Goal: Information Seeking & Learning: Find specific page/section

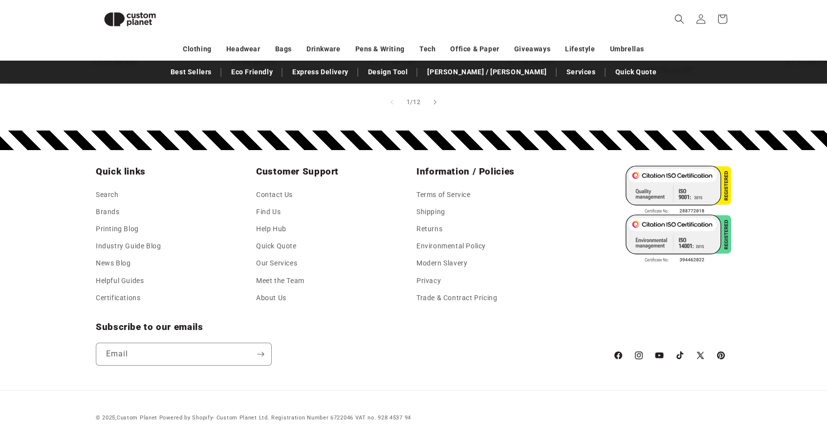
scroll to position [477, 0]
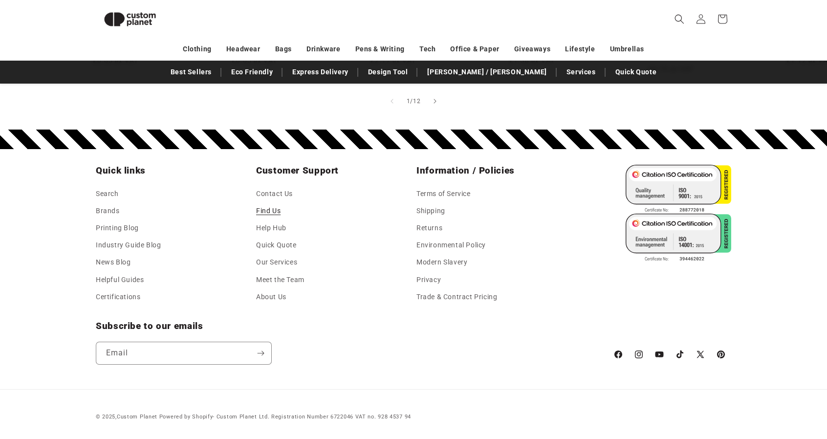
click at [268, 211] on link "Find Us" at bounding box center [268, 210] width 24 height 17
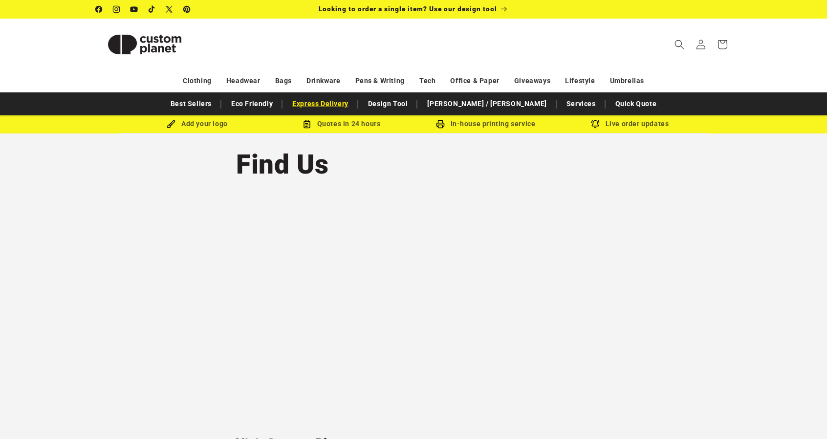
click at [354, 106] on link "Express Delivery" at bounding box center [321, 103] width 66 height 17
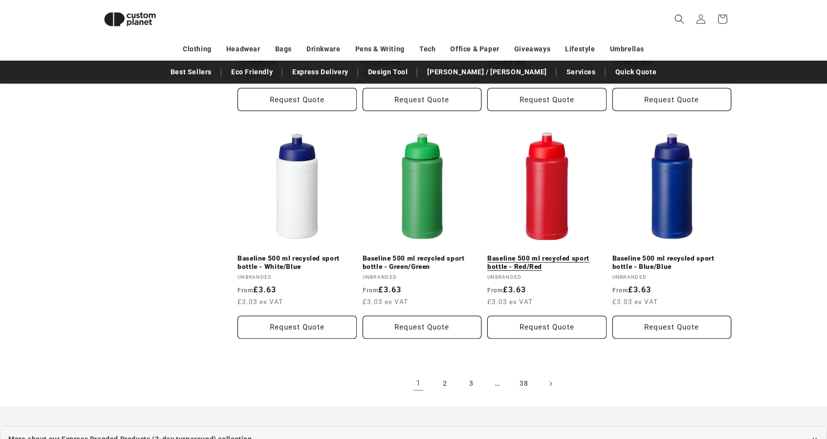
scroll to position [1209, 0]
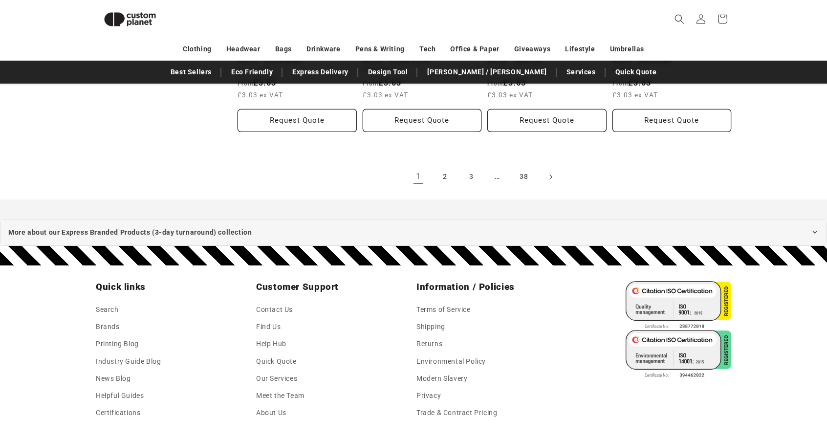
click at [549, 172] on span "Next page" at bounding box center [551, 177] width 10 height 10
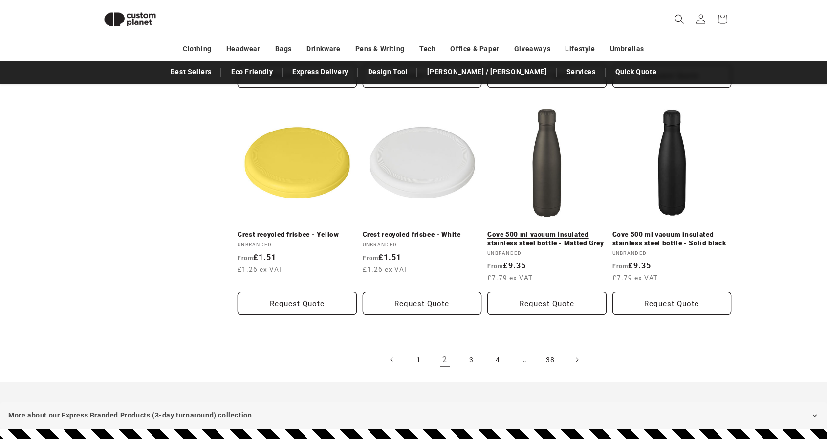
scroll to position [965, 0]
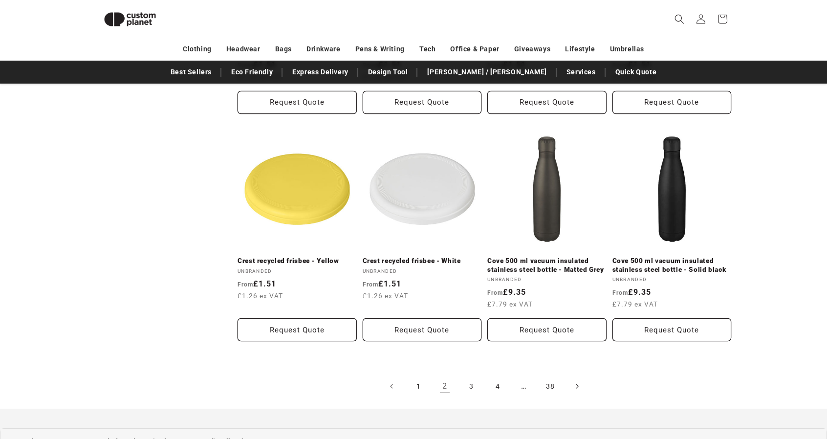
click at [578, 385] on icon "Next page" at bounding box center [577, 386] width 3 height 10
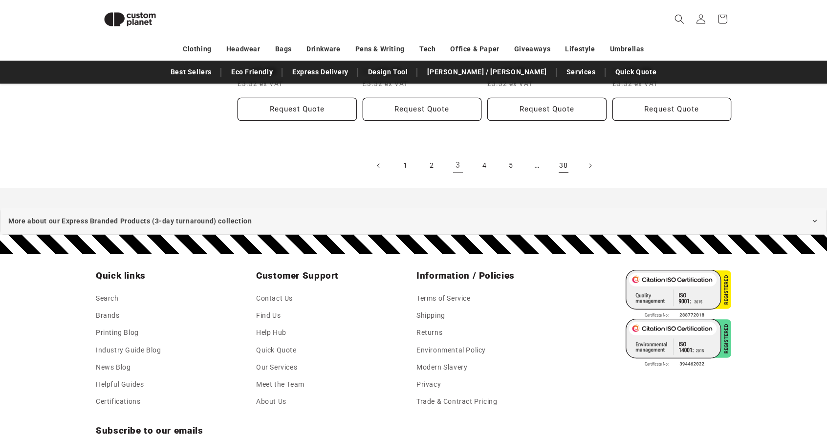
scroll to position [1160, 0]
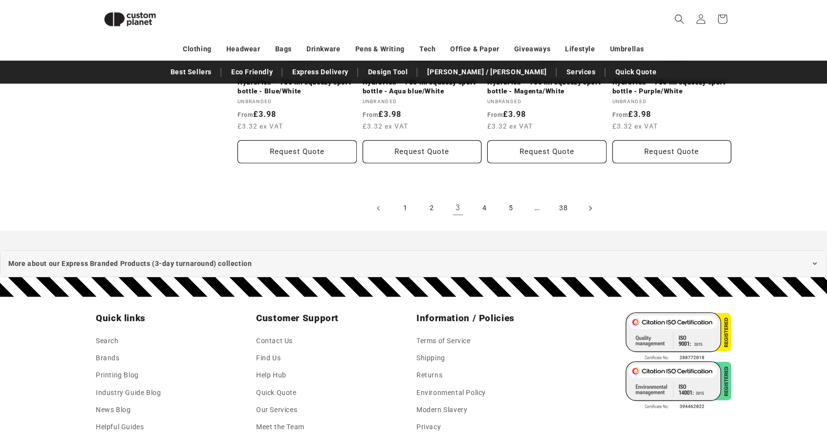
click at [588, 208] on span "Next page" at bounding box center [590, 208] width 10 height 10
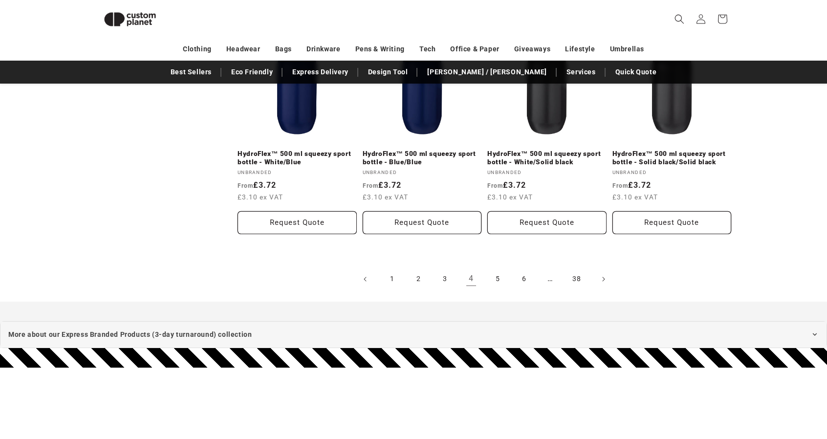
scroll to position [1114, 0]
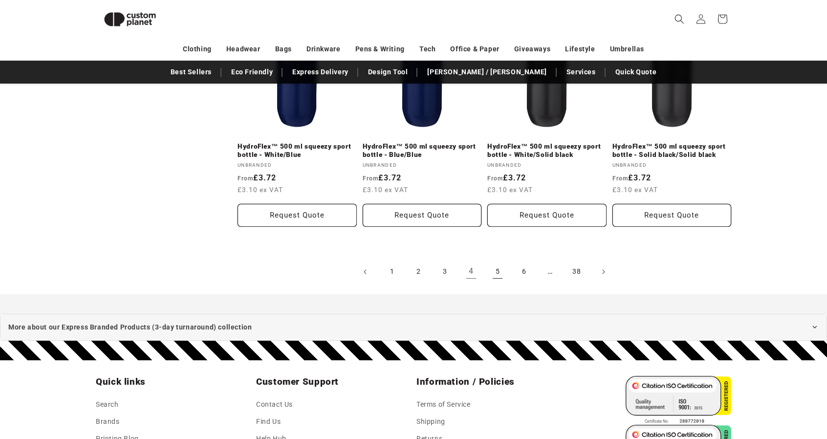
click at [496, 272] on link "5" at bounding box center [498, 272] width 22 height 22
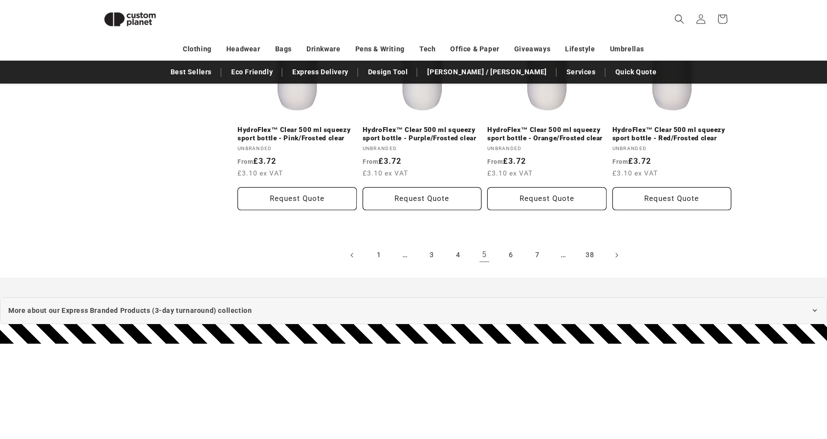
scroll to position [1159, 0]
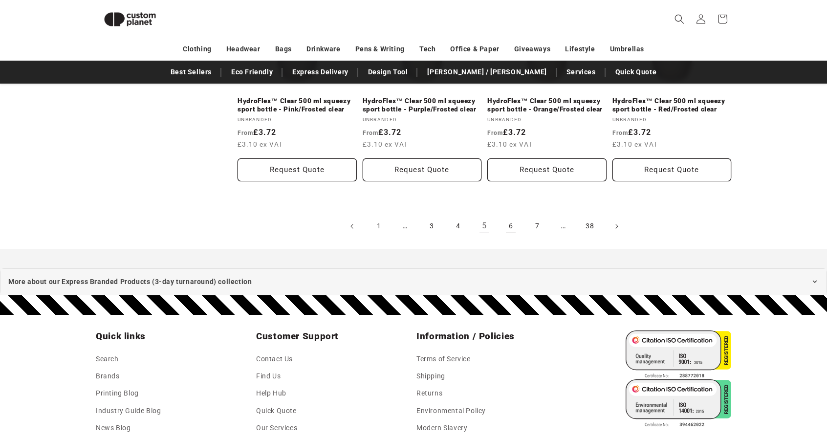
click at [507, 227] on link "6" at bounding box center [511, 227] width 22 height 22
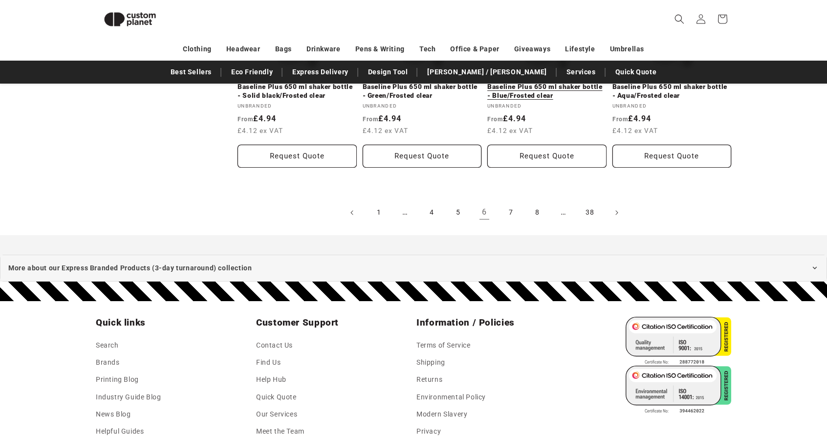
scroll to position [1112, 0]
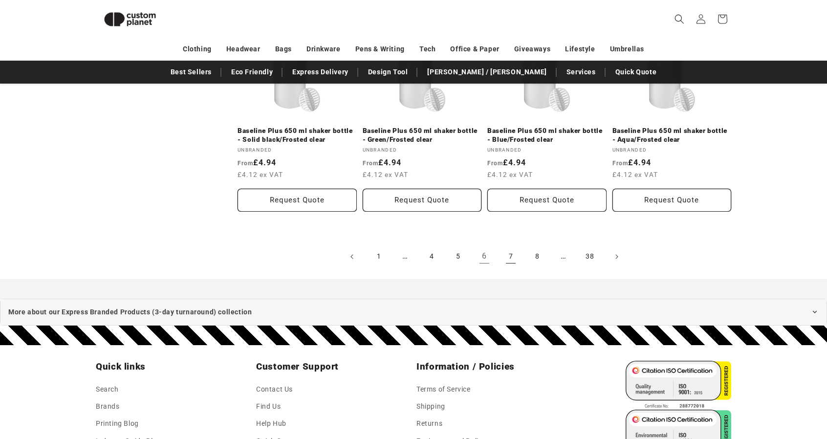
click at [512, 253] on link "7" at bounding box center [511, 257] width 22 height 22
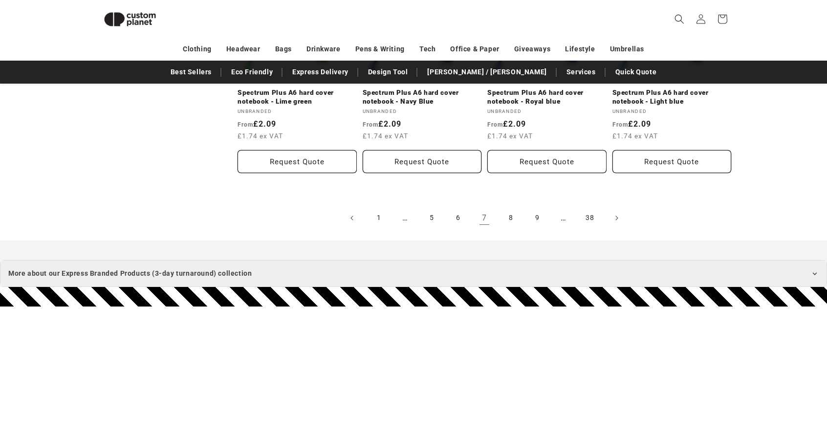
scroll to position [1209, 0]
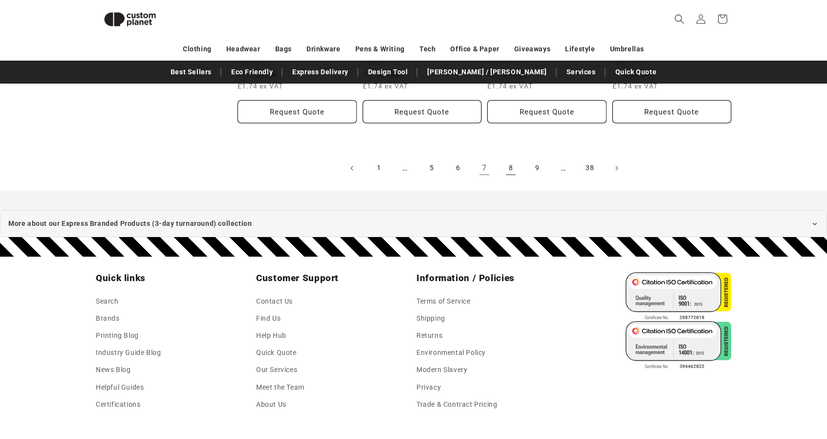
click at [509, 172] on link "8" at bounding box center [511, 168] width 22 height 22
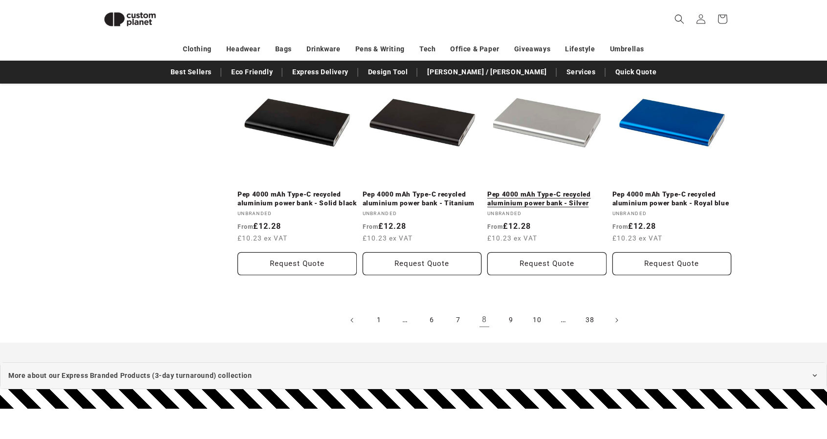
scroll to position [1062, 0]
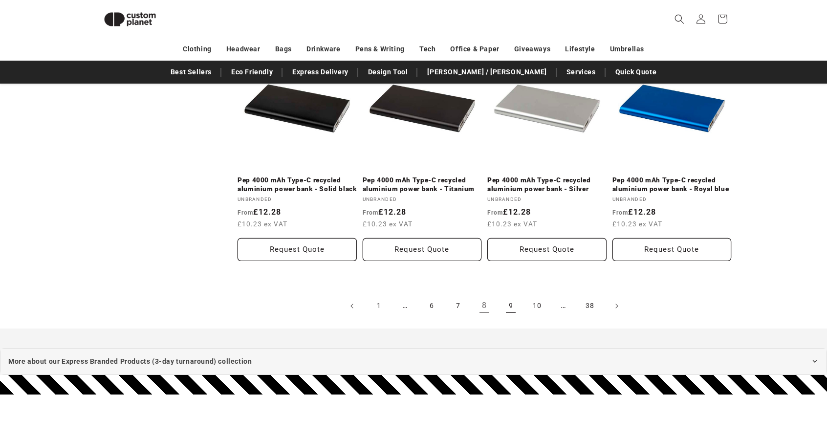
click at [514, 306] on link "9" at bounding box center [511, 306] width 22 height 22
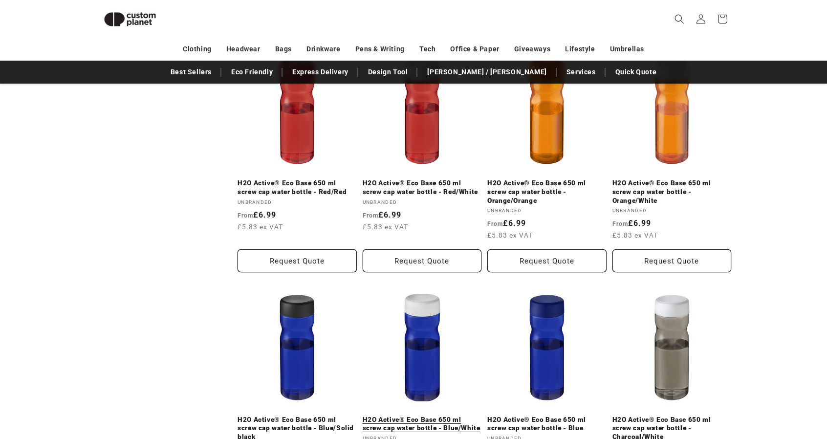
scroll to position [1111, 0]
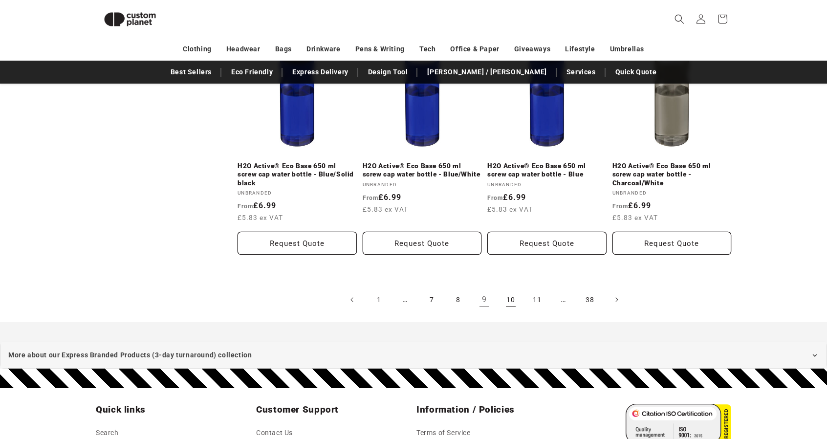
click at [513, 301] on link "10" at bounding box center [511, 300] width 22 height 22
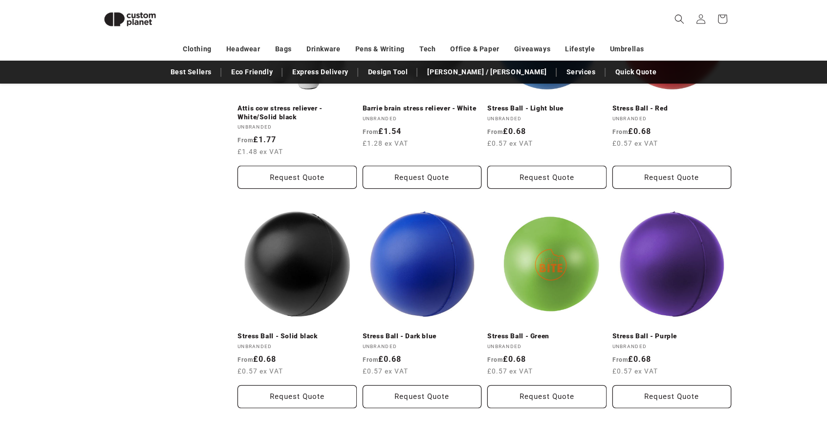
scroll to position [1209, 0]
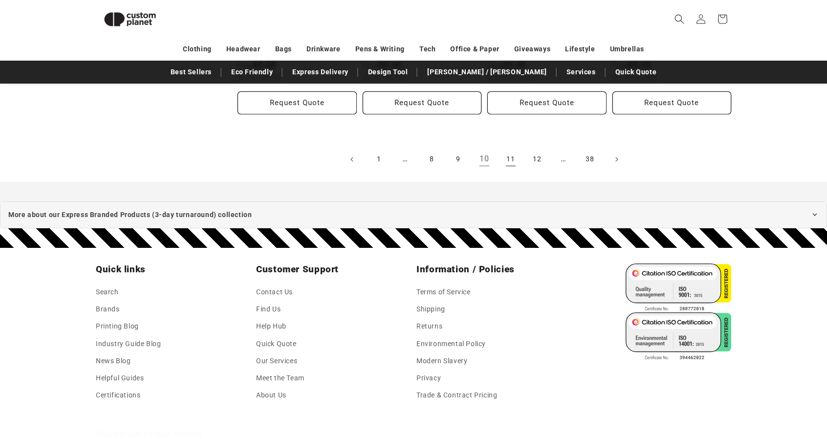
click at [511, 158] on link "11" at bounding box center [511, 160] width 22 height 22
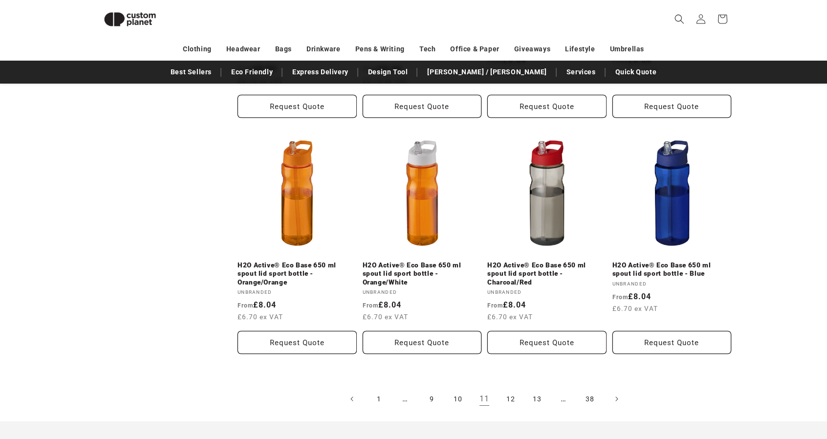
scroll to position [1062, 0]
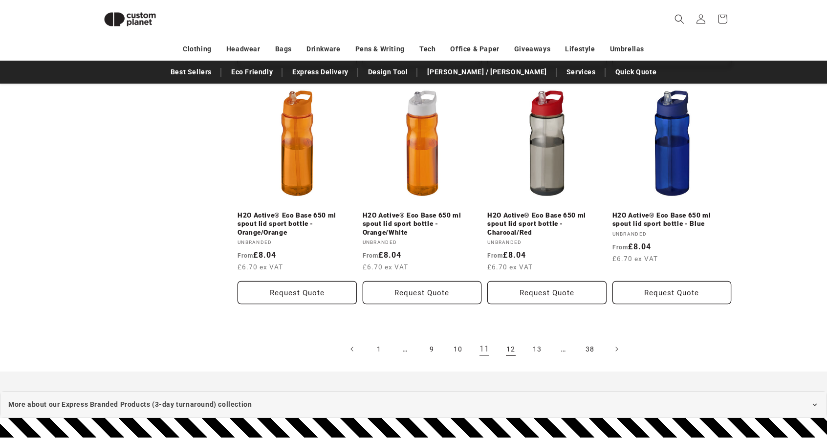
click at [513, 353] on link "12" at bounding box center [511, 349] width 22 height 22
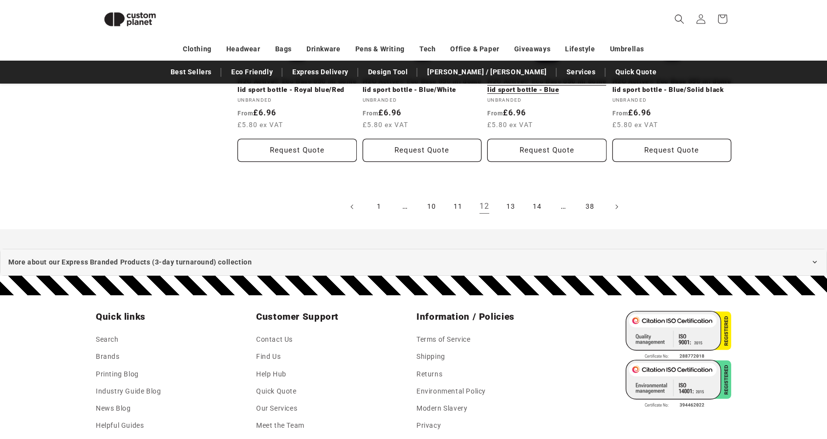
scroll to position [1209, 0]
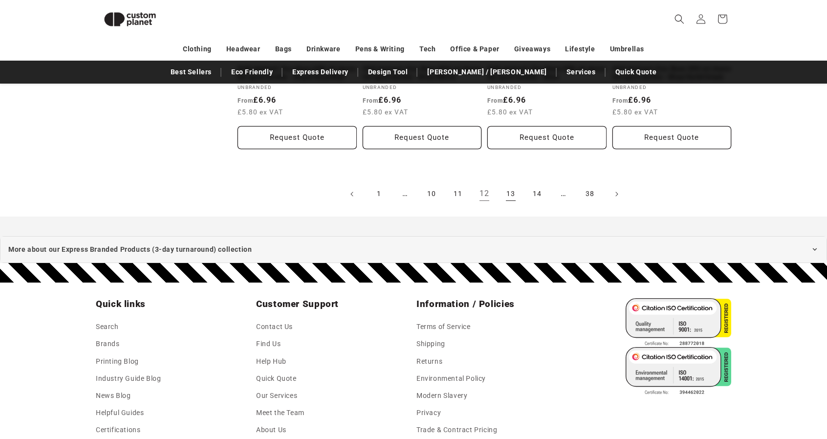
click at [512, 204] on link "13" at bounding box center [511, 194] width 22 height 22
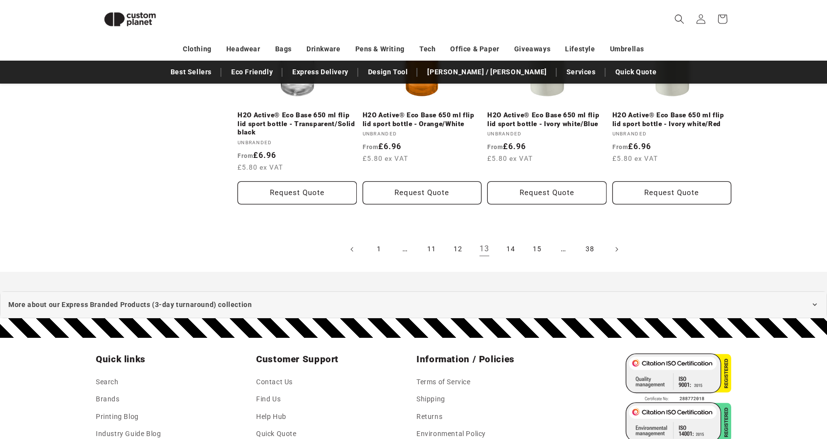
scroll to position [1160, 0]
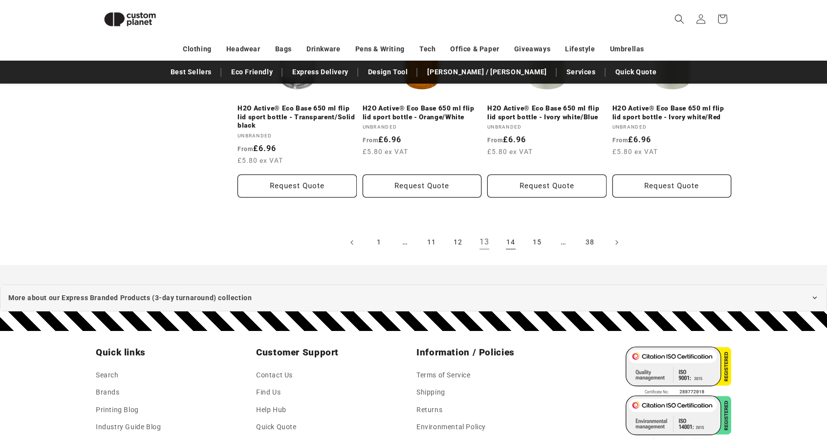
click at [511, 249] on link "14" at bounding box center [511, 243] width 22 height 22
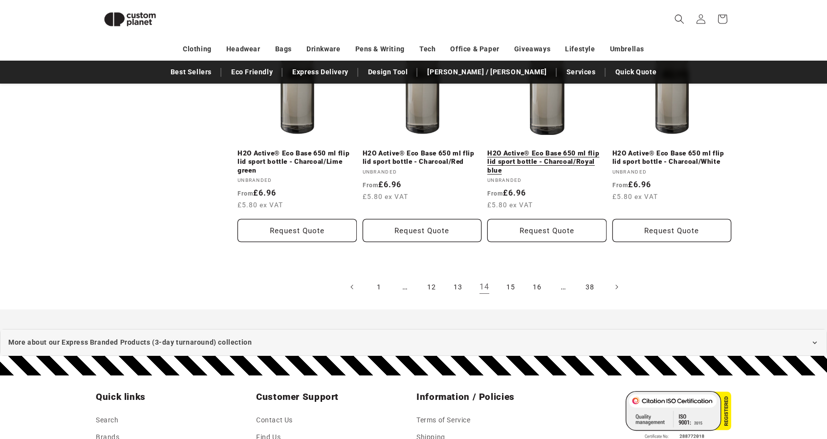
scroll to position [1209, 0]
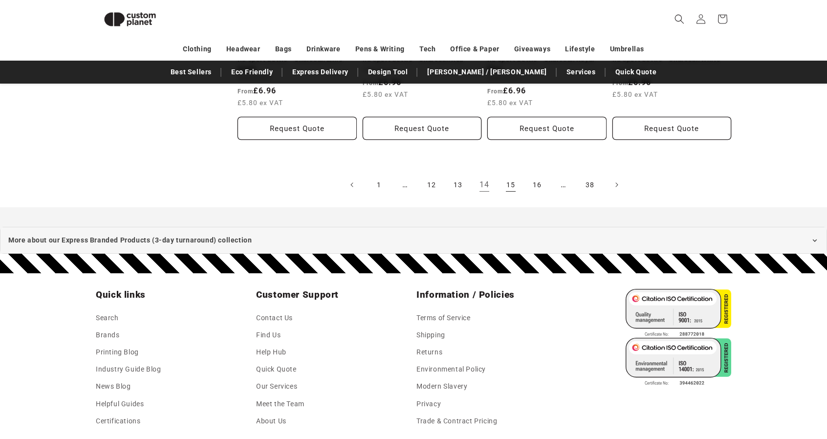
click at [515, 186] on link "15" at bounding box center [511, 185] width 22 height 22
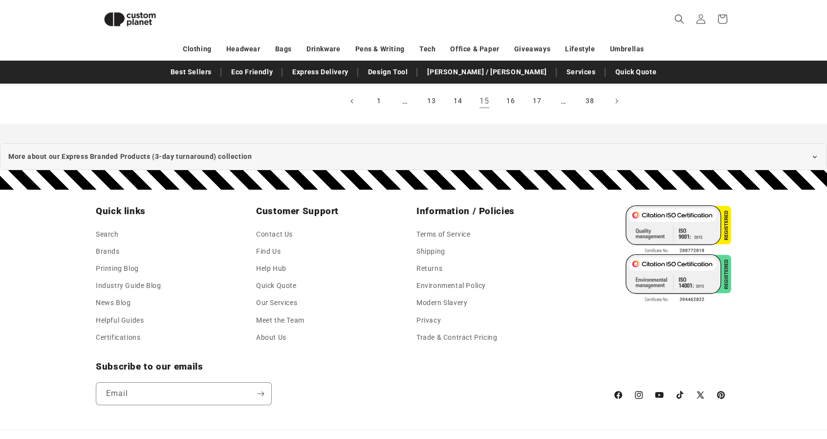
scroll to position [1160, 0]
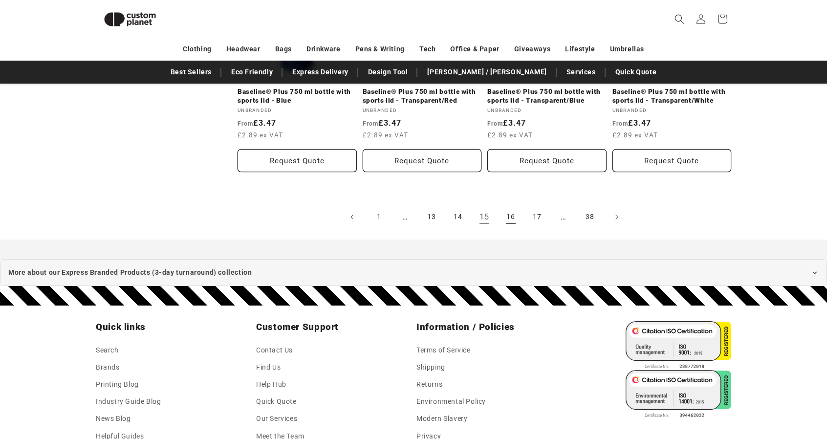
click at [509, 218] on link "16" at bounding box center [511, 217] width 22 height 22
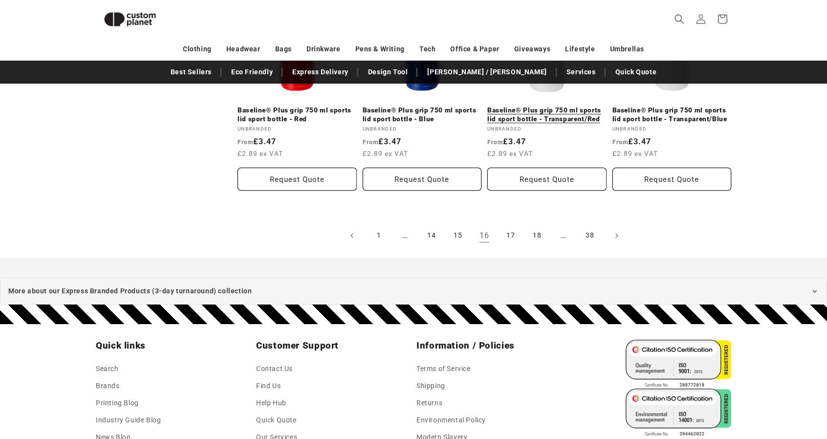
scroll to position [1111, 0]
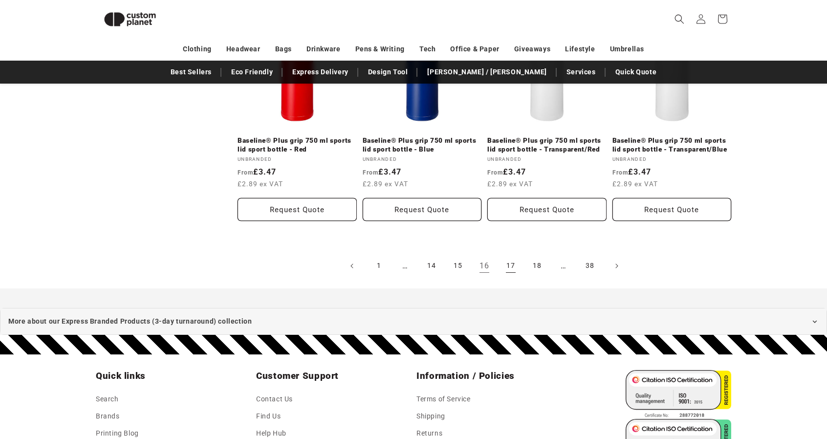
click at [510, 255] on link "17" at bounding box center [511, 266] width 22 height 22
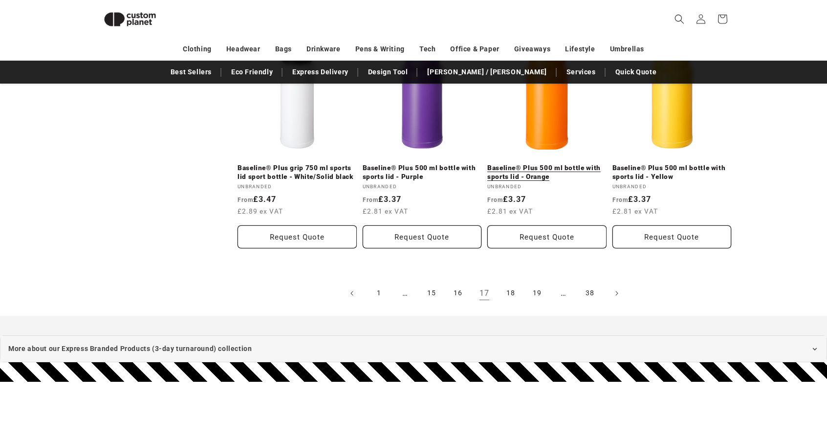
scroll to position [1111, 0]
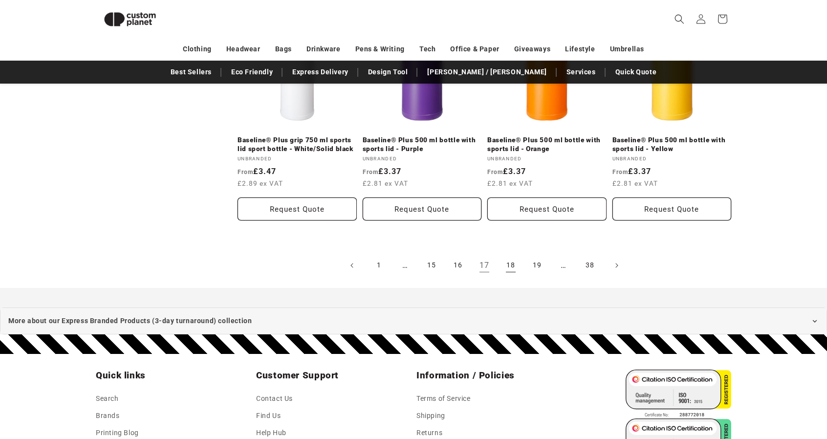
click at [504, 263] on link "18" at bounding box center [511, 266] width 22 height 22
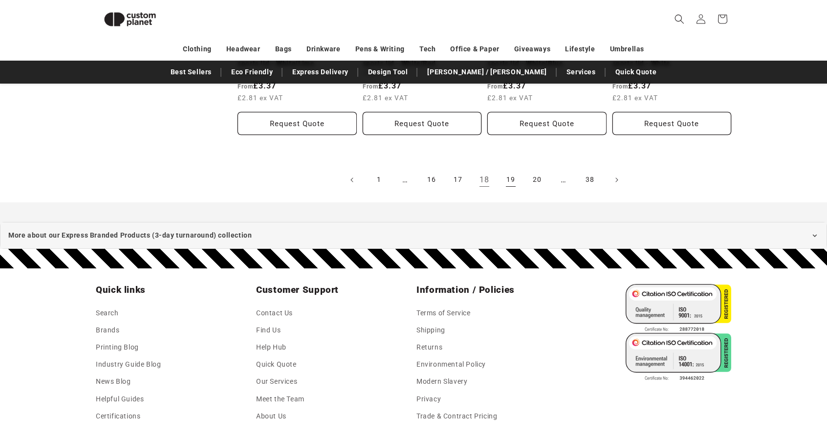
scroll to position [1111, 0]
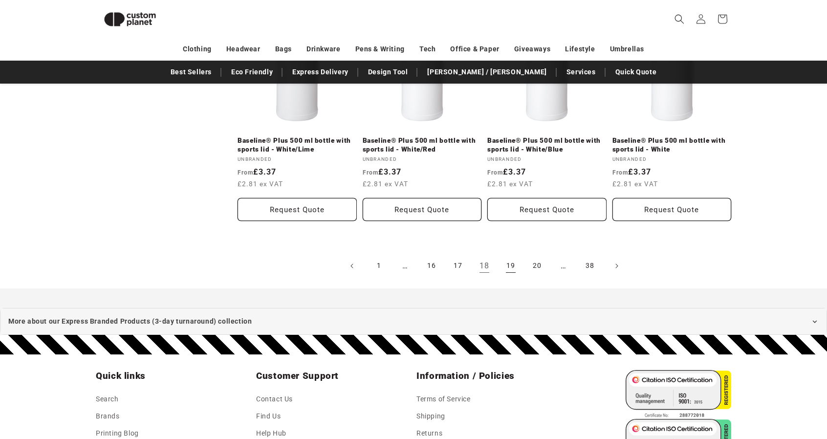
click at [518, 260] on link "19" at bounding box center [511, 266] width 22 height 22
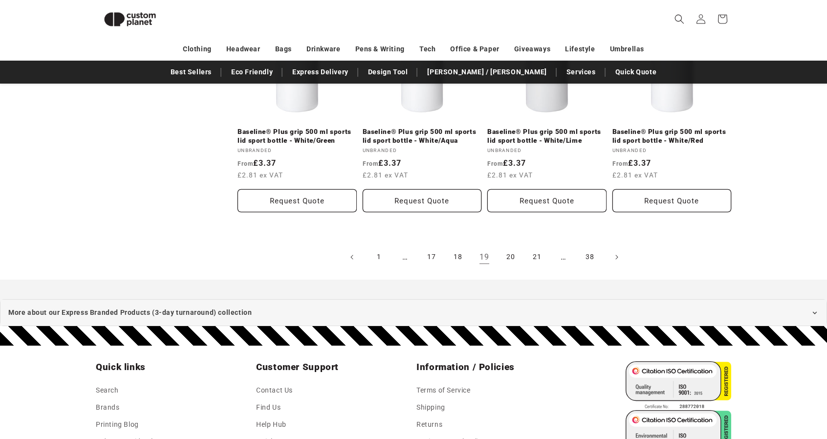
scroll to position [1160, 0]
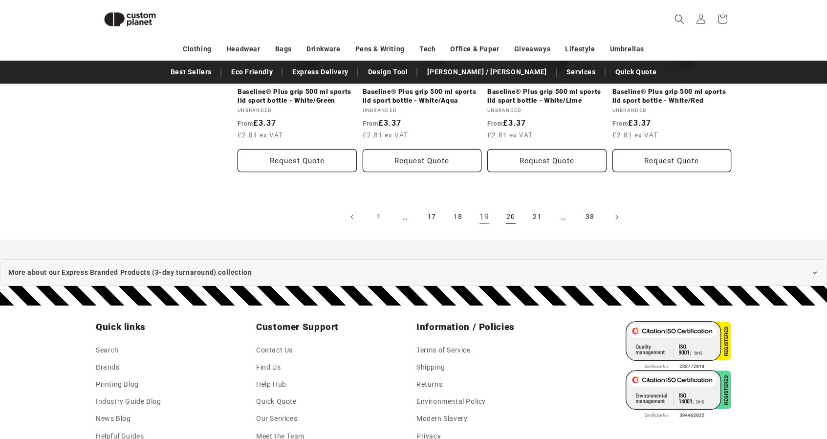
click at [509, 218] on link "20" at bounding box center [511, 217] width 22 height 22
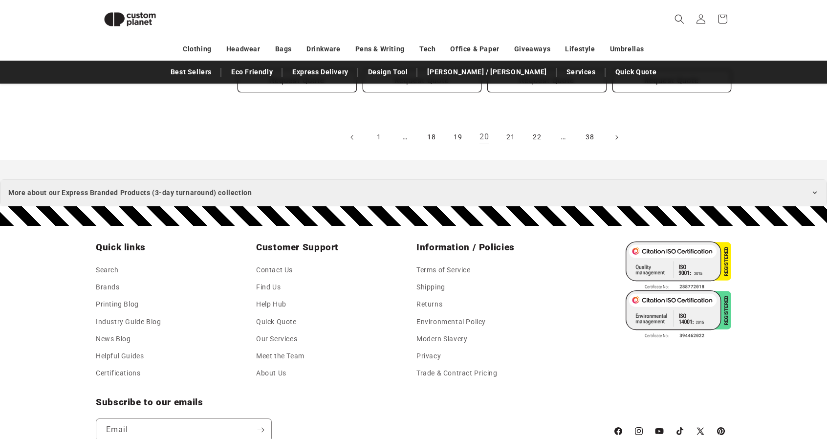
scroll to position [1112, 0]
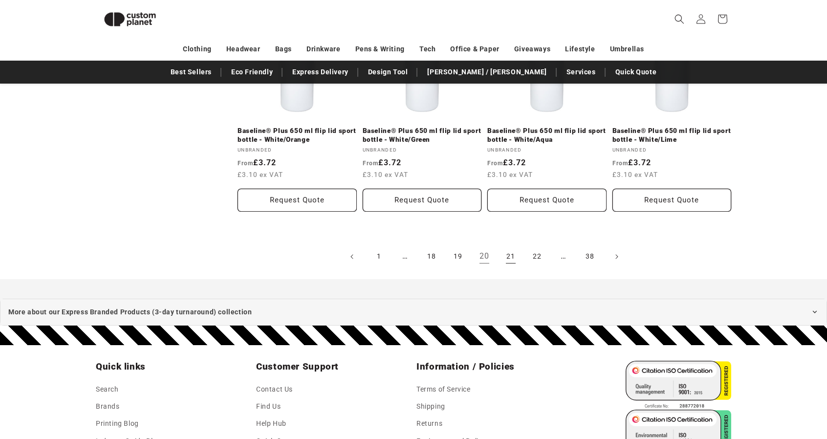
click at [505, 255] on link "21" at bounding box center [511, 257] width 22 height 22
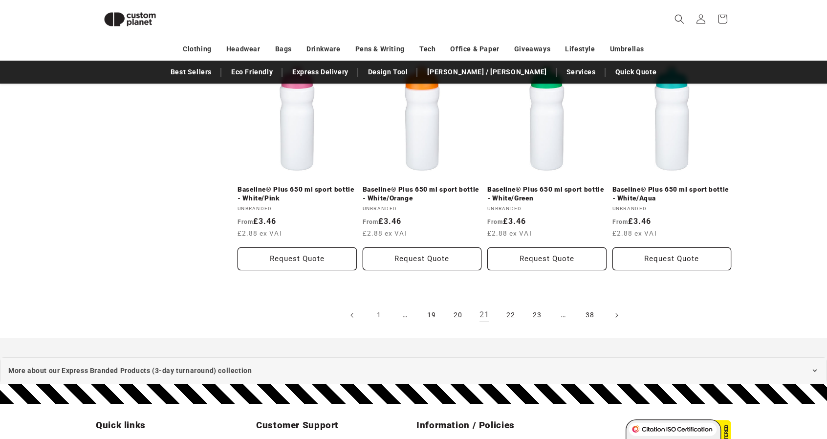
scroll to position [1160, 0]
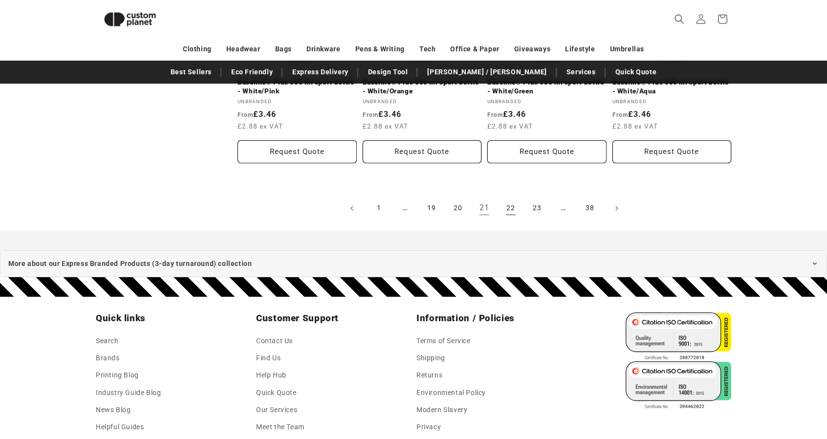
click at [515, 205] on link "22" at bounding box center [511, 209] width 22 height 22
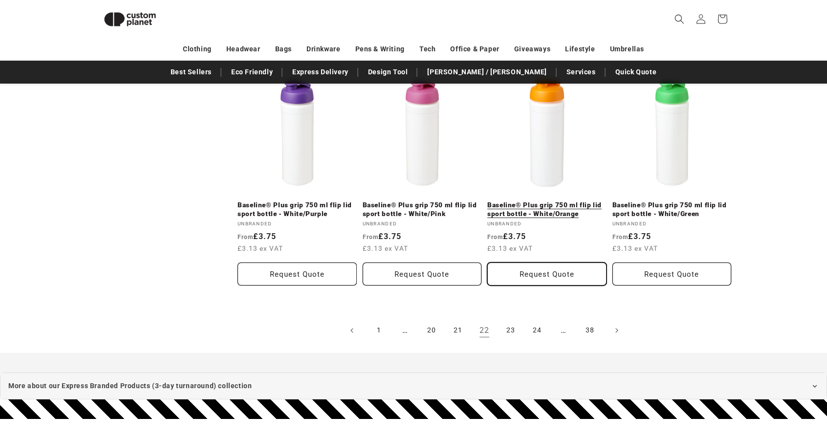
scroll to position [1063, 0]
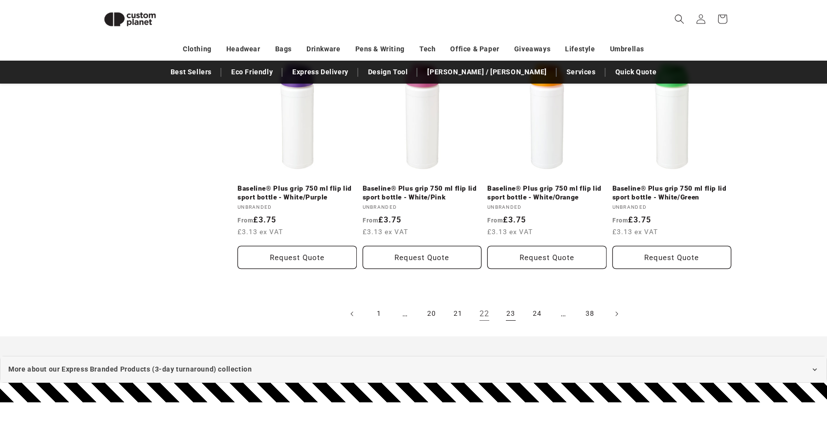
click at [512, 314] on link "23" at bounding box center [511, 314] width 22 height 22
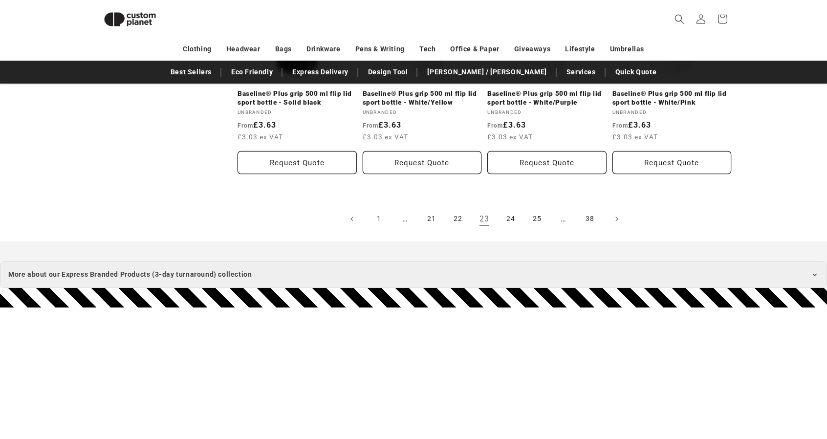
scroll to position [1159, 0]
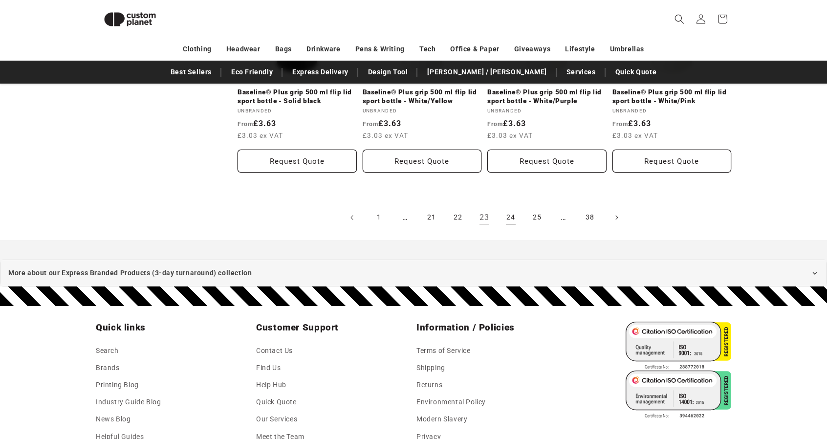
click at [511, 221] on link "24" at bounding box center [511, 218] width 22 height 22
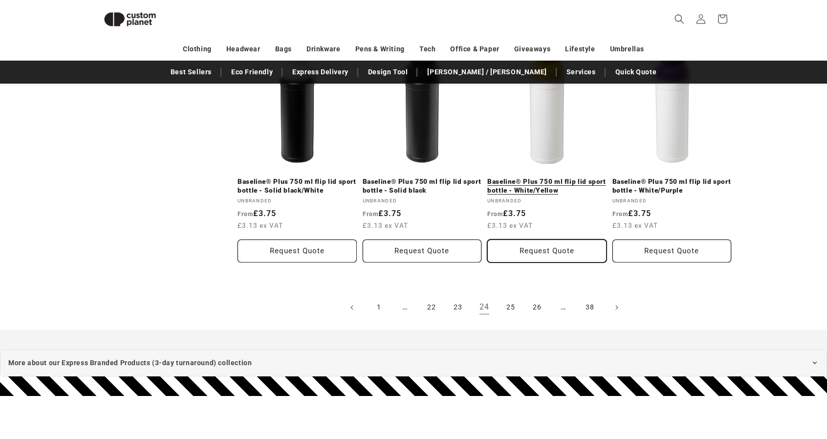
scroll to position [1112, 0]
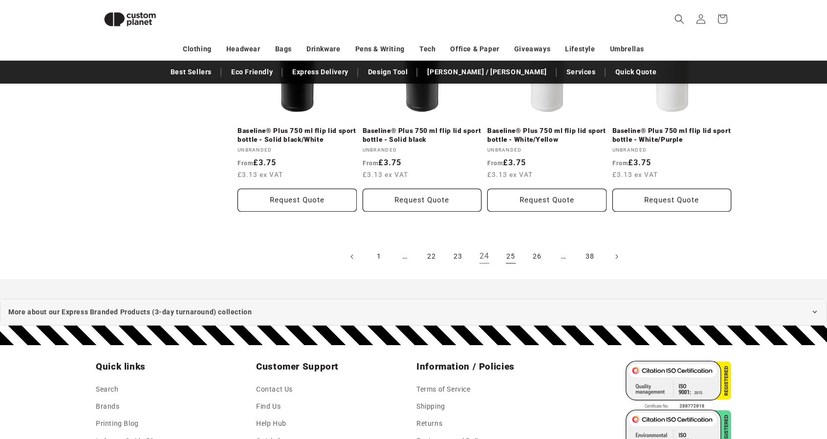
click at [509, 254] on link "25" at bounding box center [511, 257] width 22 height 22
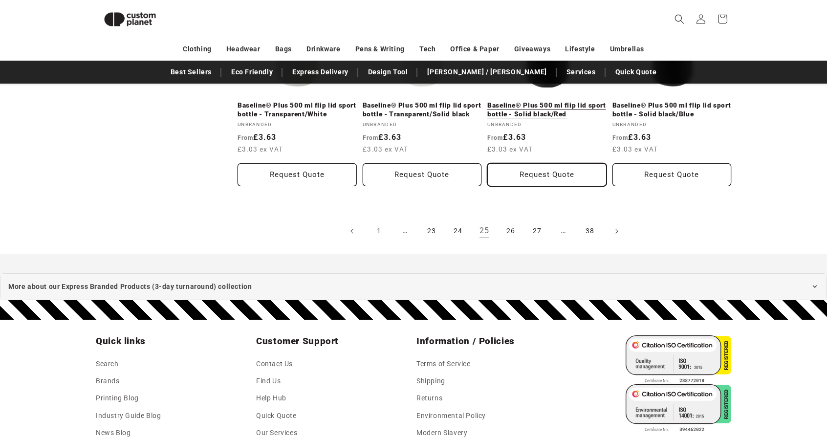
scroll to position [1160, 0]
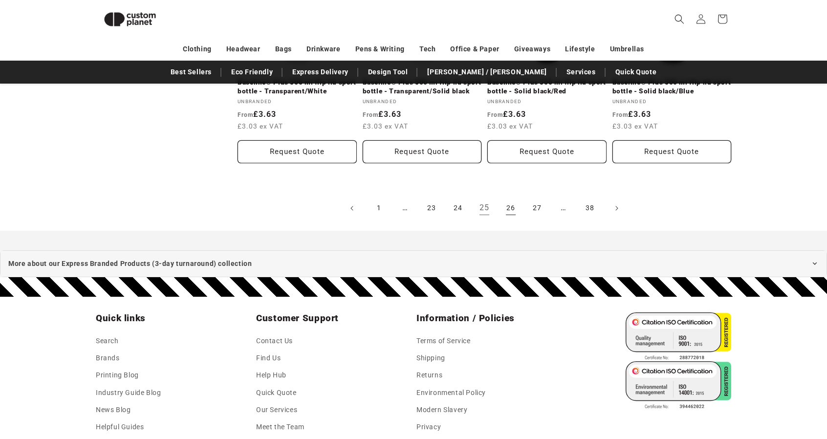
click at [514, 210] on link "26" at bounding box center [511, 209] width 22 height 22
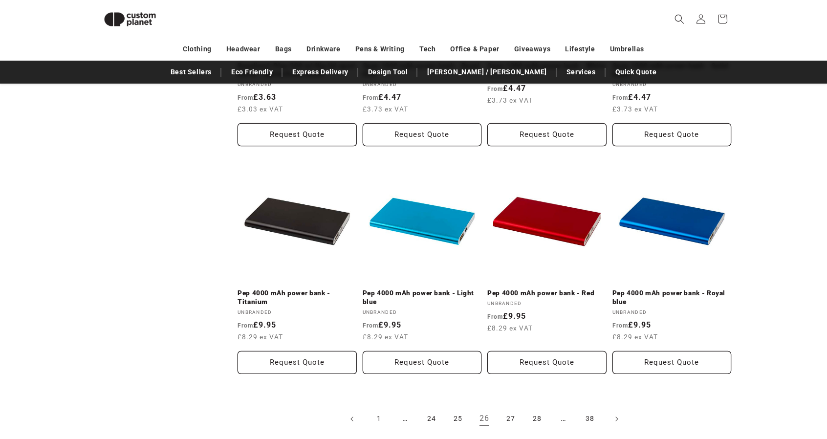
scroll to position [1111, 0]
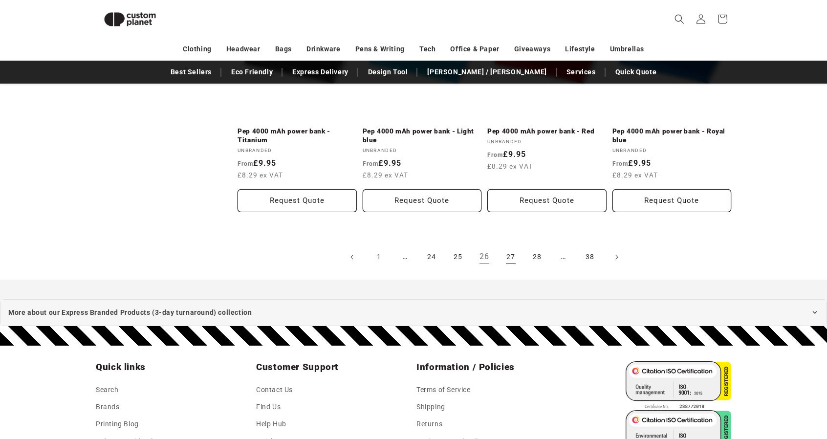
click at [506, 258] on link "27" at bounding box center [511, 257] width 22 height 22
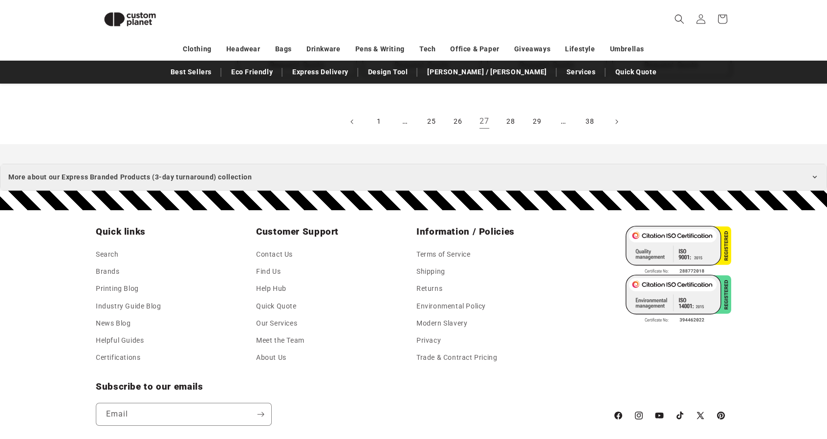
scroll to position [1258, 0]
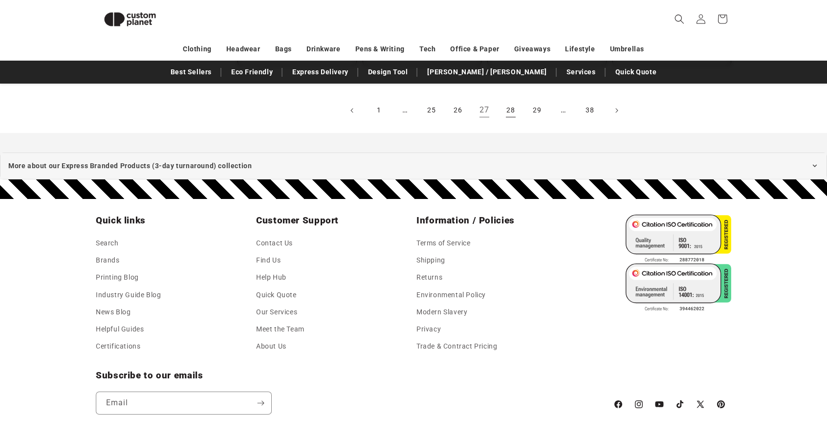
click at [509, 110] on link "28" at bounding box center [511, 111] width 22 height 22
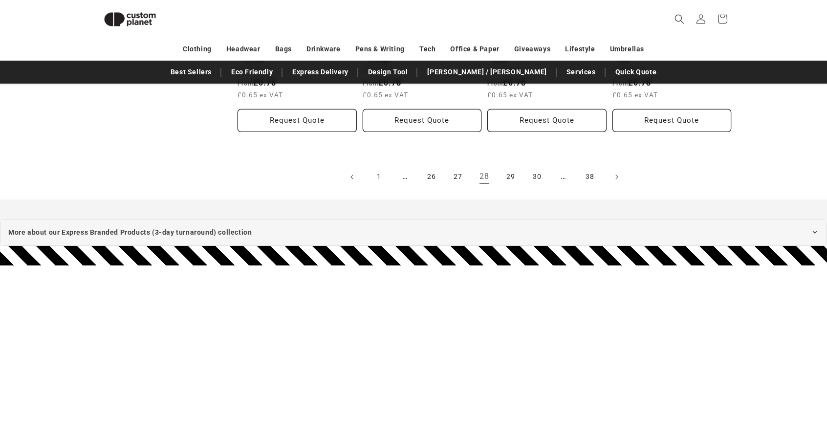
scroll to position [1209, 0]
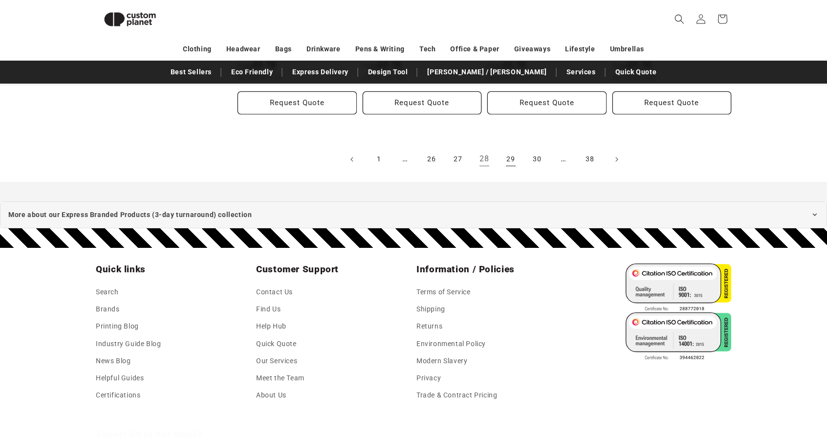
click at [504, 161] on link "29" at bounding box center [511, 160] width 22 height 22
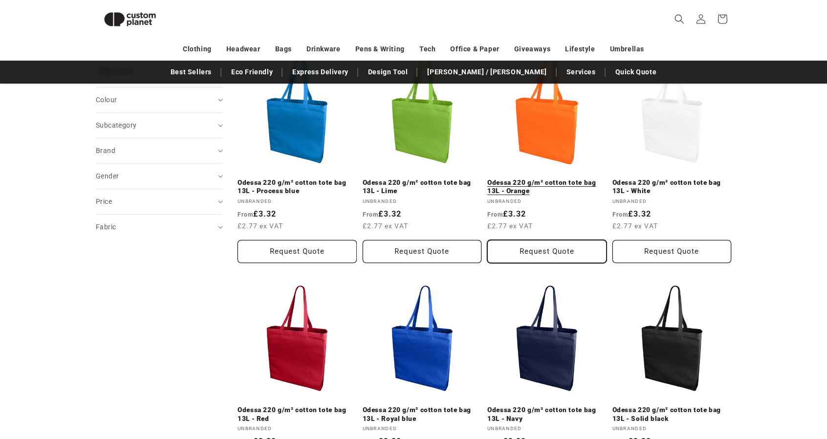
scroll to position [427, 0]
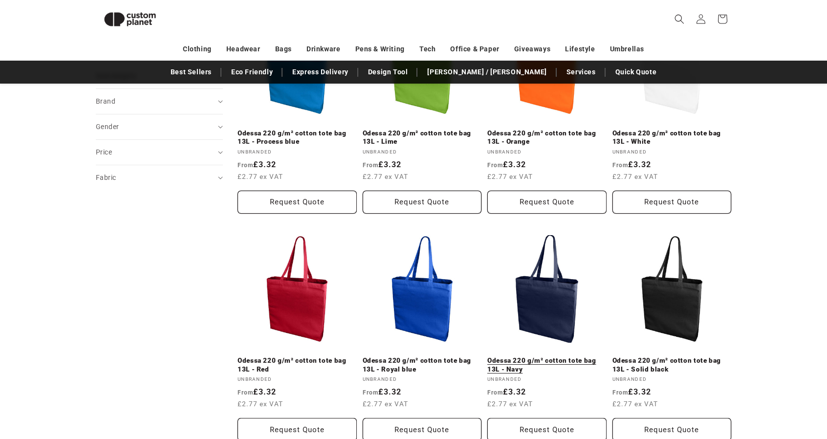
drag, startPoint x: 546, startPoint y: 261, endPoint x: 556, endPoint y: 252, distance: 13.9
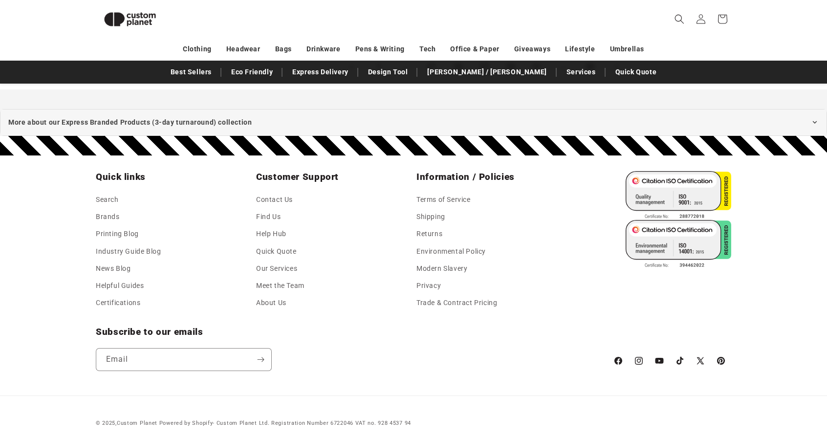
scroll to position [1111, 0]
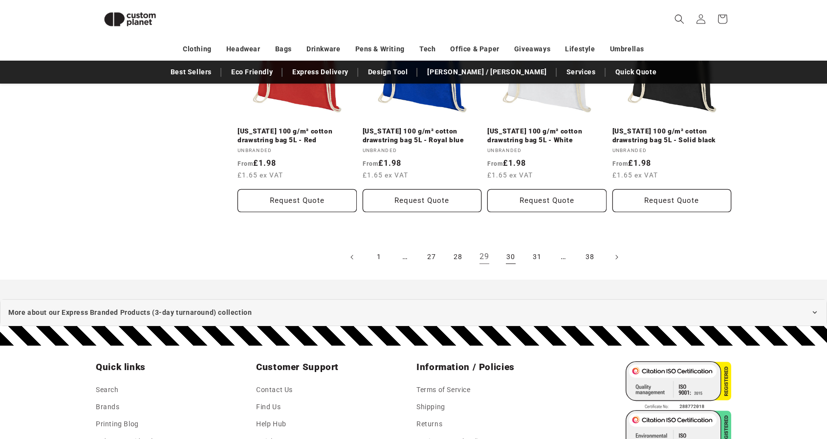
click at [509, 258] on link "30" at bounding box center [511, 257] width 22 height 22
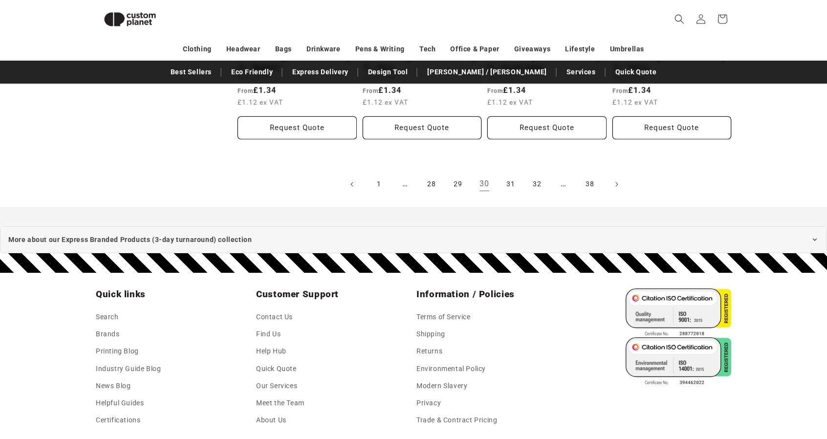
scroll to position [1160, 0]
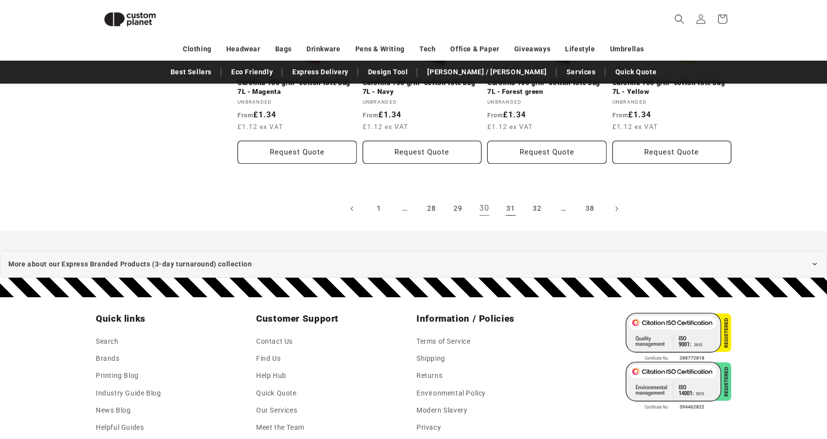
click at [514, 205] on link "31" at bounding box center [511, 209] width 22 height 22
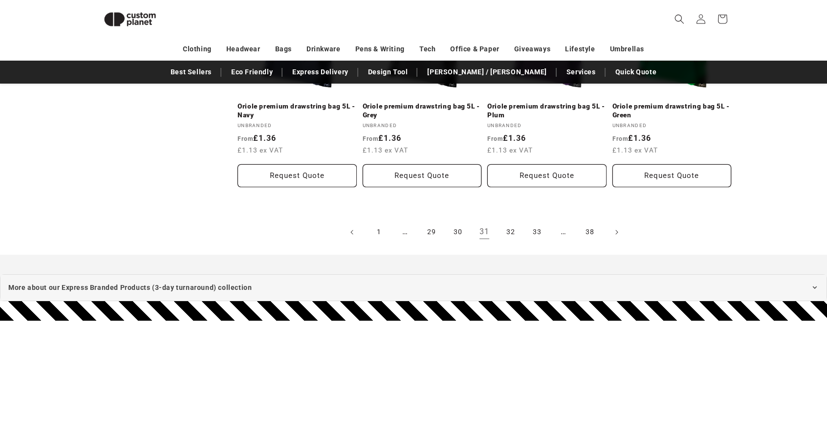
scroll to position [1209, 0]
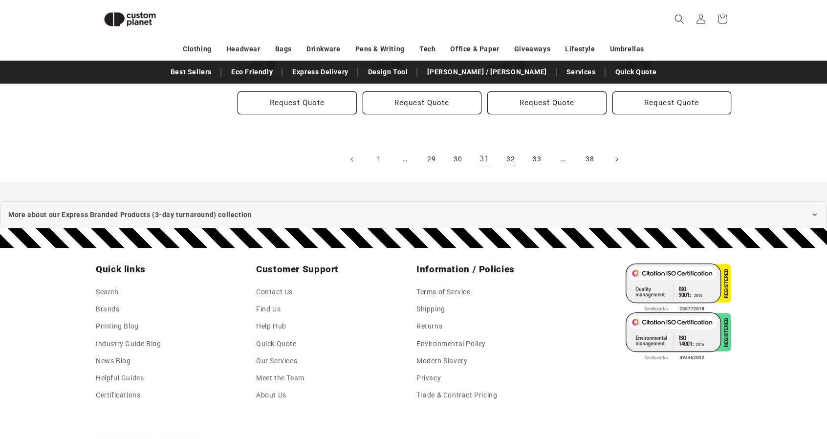
click at [506, 157] on link "32" at bounding box center [511, 160] width 22 height 22
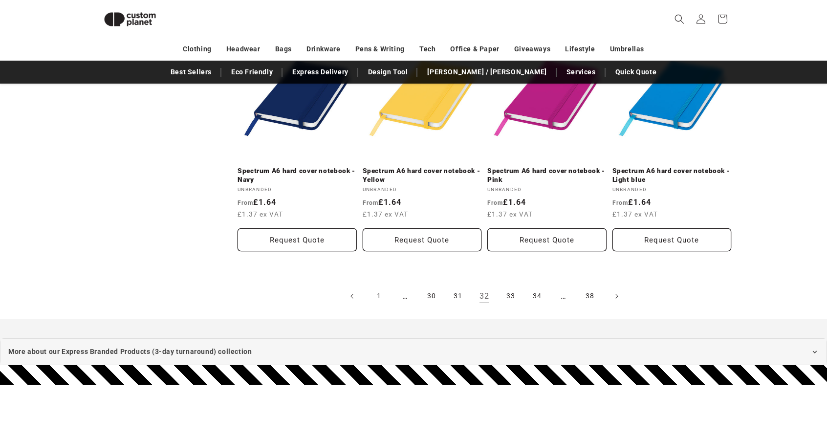
scroll to position [1111, 0]
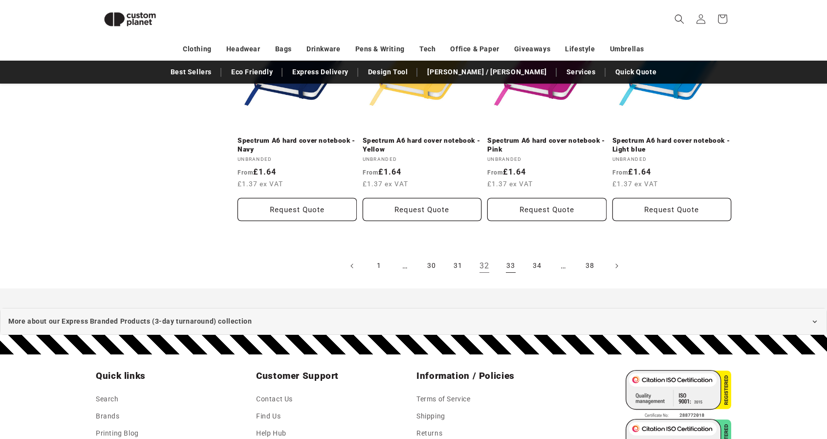
click at [509, 267] on link "33" at bounding box center [511, 266] width 22 height 22
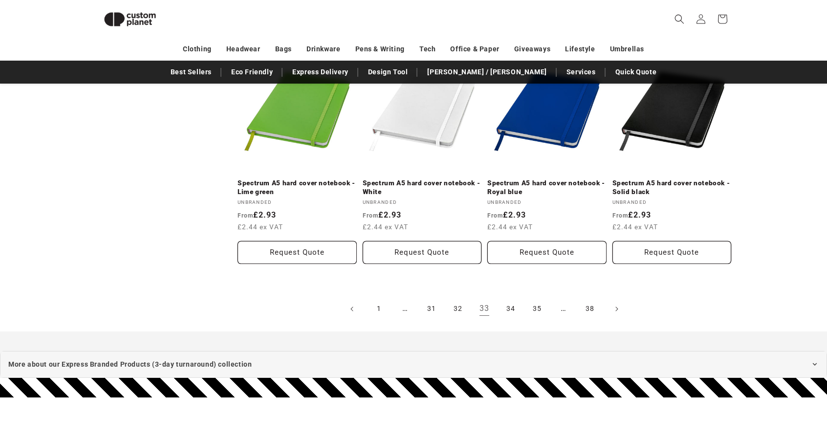
scroll to position [1111, 0]
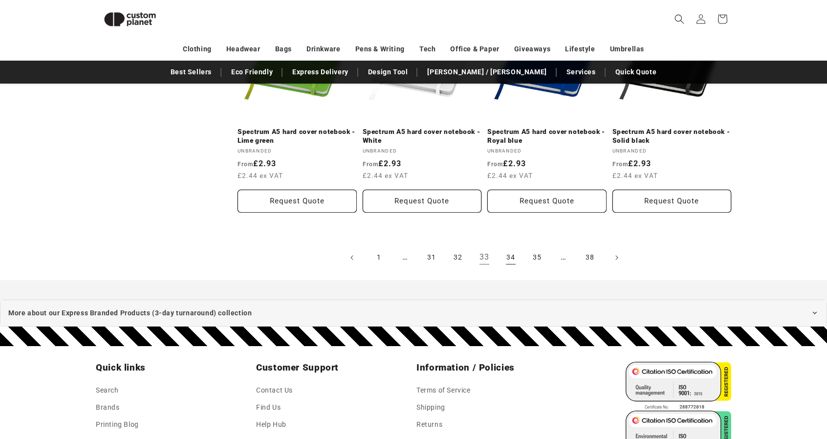
click at [504, 257] on link "34" at bounding box center [511, 258] width 22 height 22
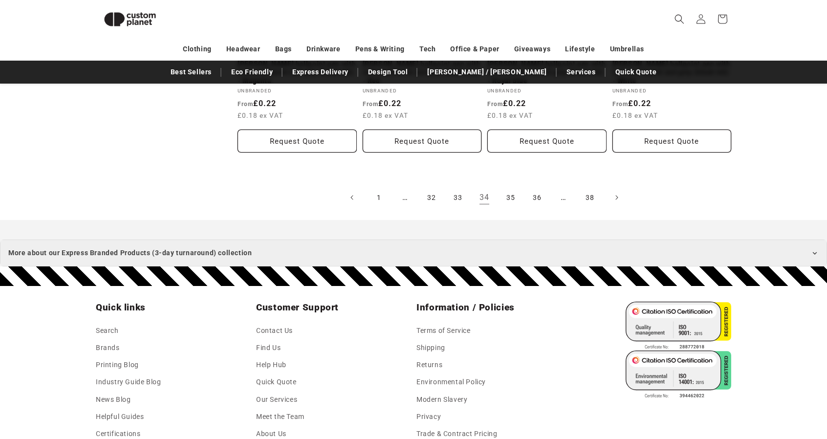
scroll to position [1204, 0]
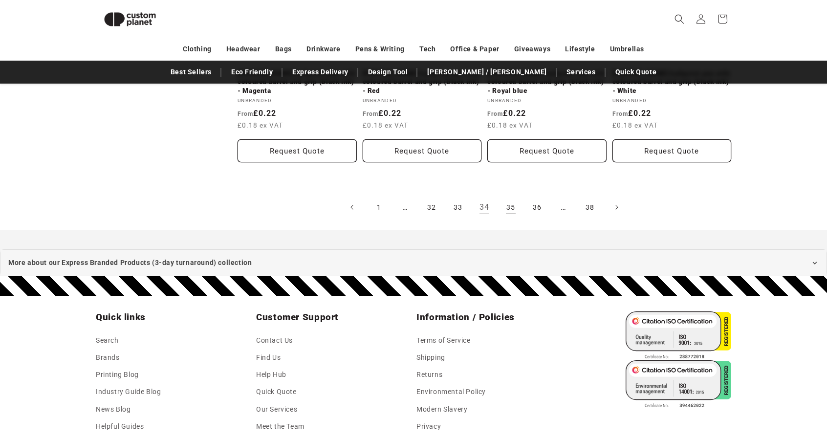
click at [510, 204] on link "35" at bounding box center [511, 208] width 22 height 22
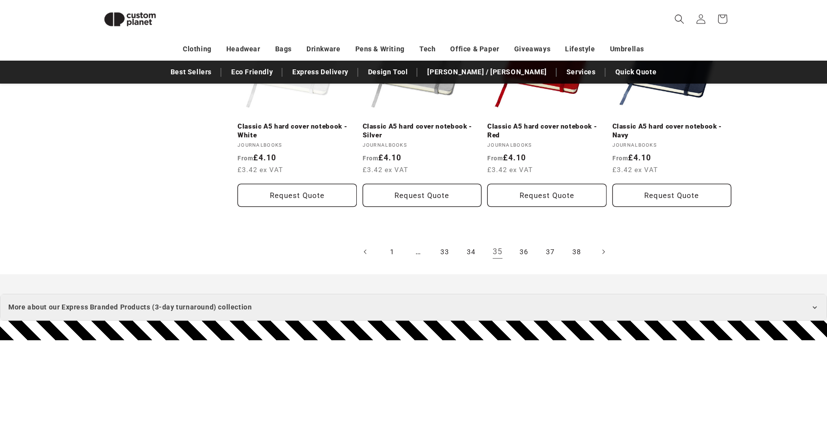
scroll to position [1209, 0]
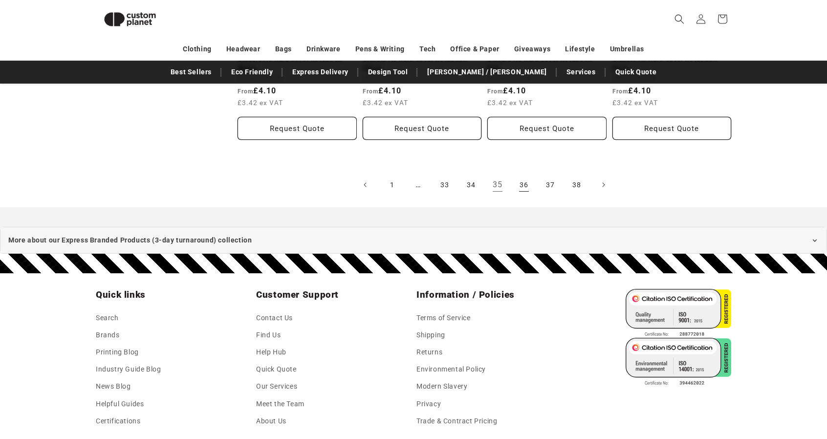
click at [520, 185] on link "36" at bounding box center [524, 185] width 22 height 22
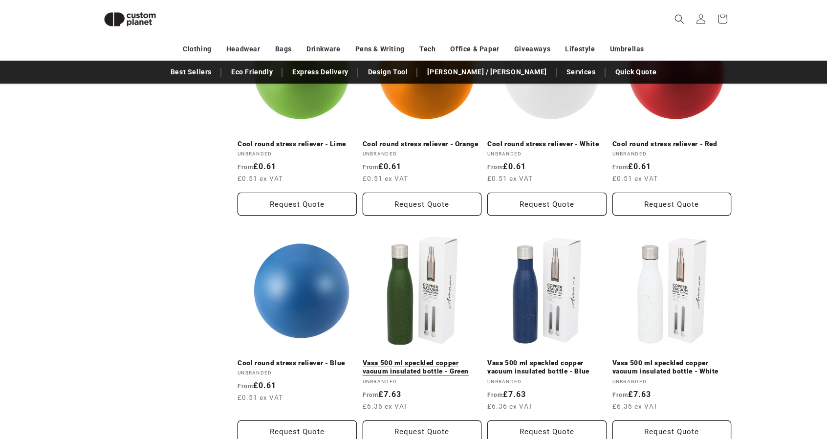
scroll to position [965, 0]
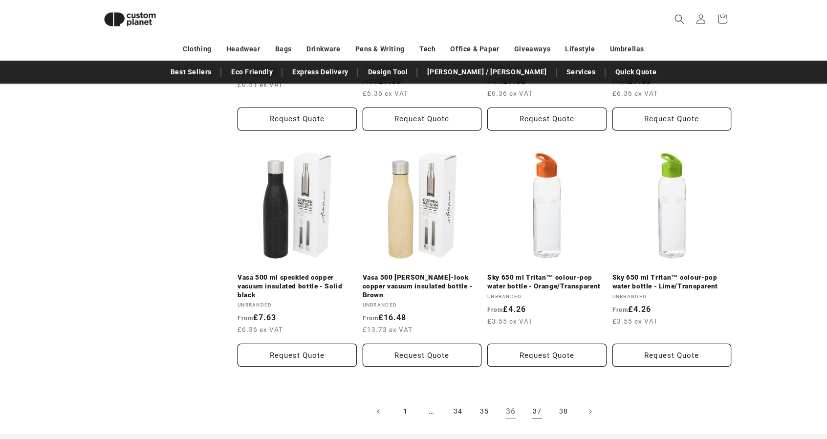
click at [538, 416] on link "37" at bounding box center [538, 412] width 22 height 22
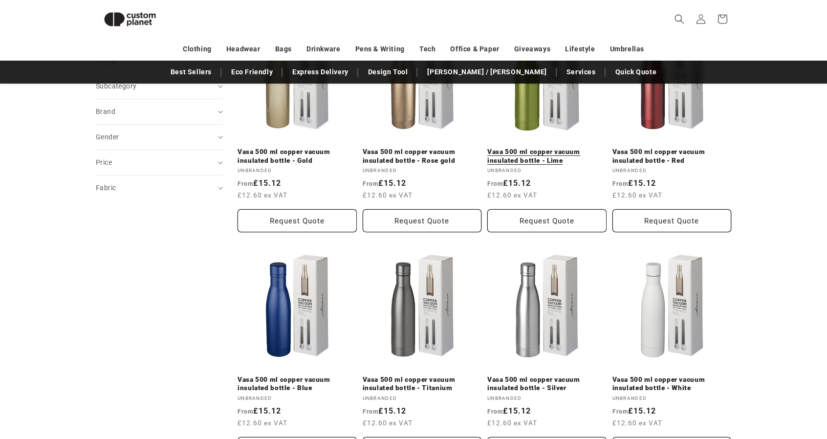
scroll to position [426, 0]
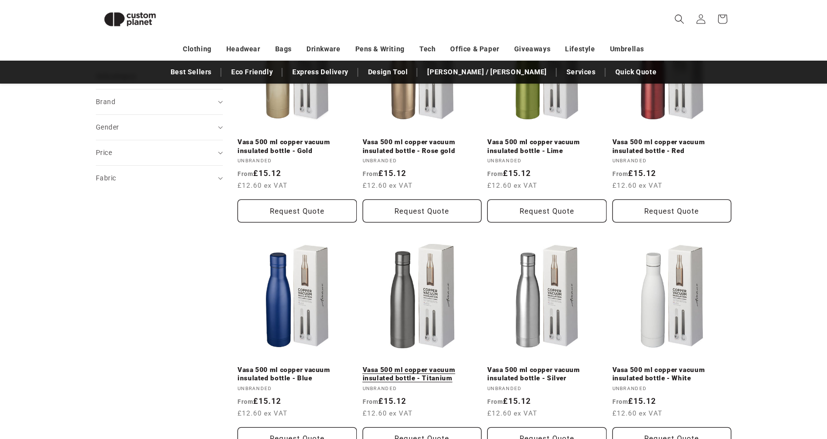
drag, startPoint x: 310, startPoint y: 305, endPoint x: 465, endPoint y: 315, distance: 154.9
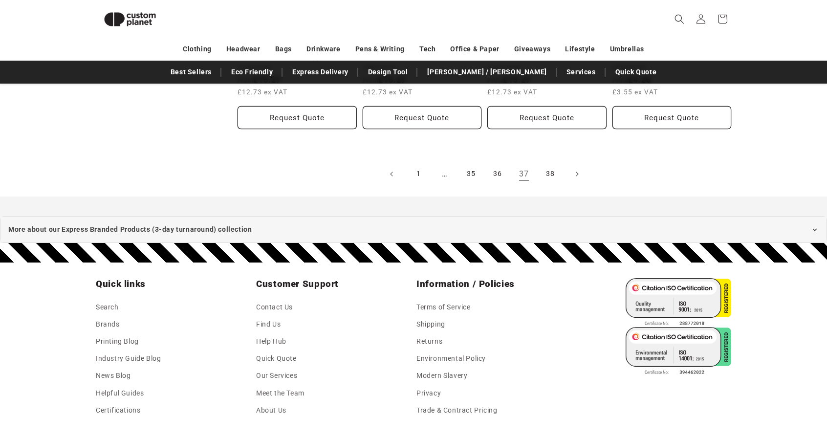
scroll to position [1209, 0]
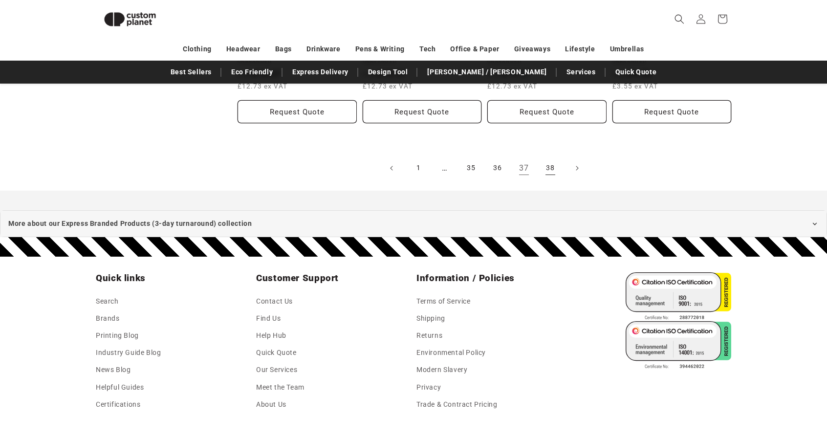
click at [547, 170] on link "38" at bounding box center [551, 168] width 22 height 22
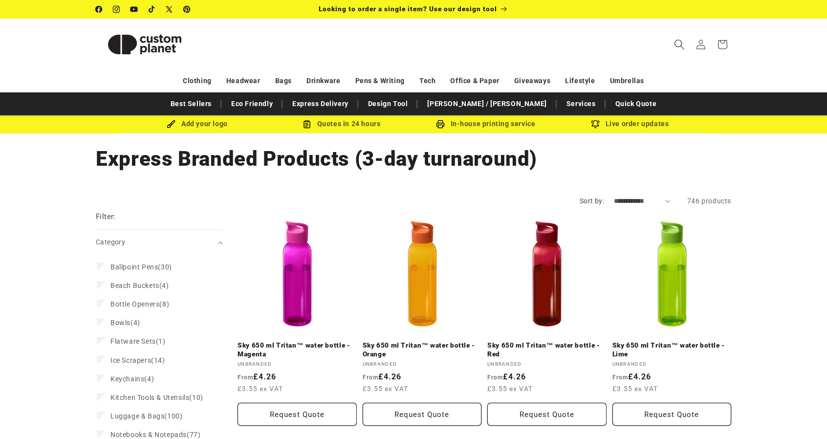
click at [679, 44] on icon "Search" at bounding box center [679, 44] width 10 height 10
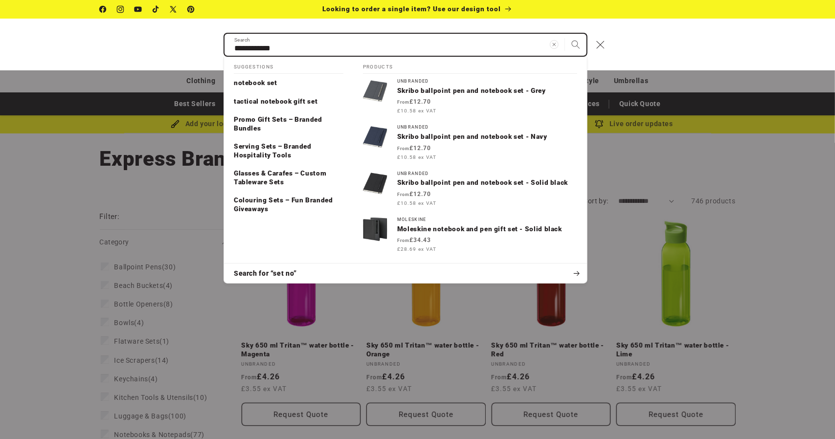
type input "**********"
click at [565, 34] on button "Search" at bounding box center [576, 45] width 22 height 22
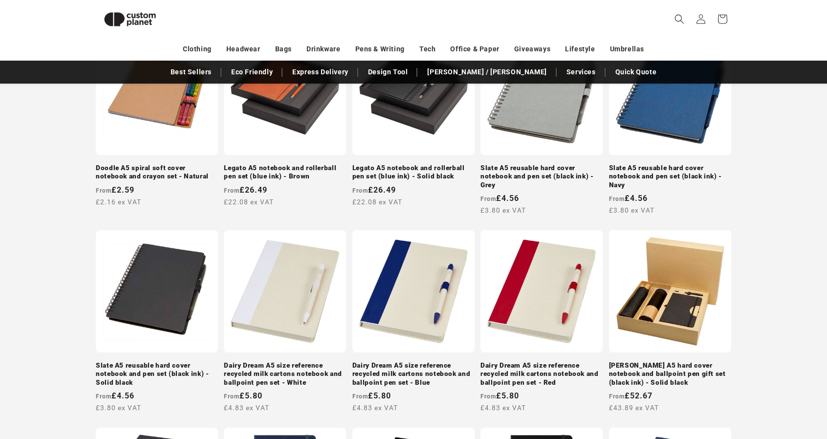
scroll to position [574, 0]
